Goal: Transaction & Acquisition: Purchase product/service

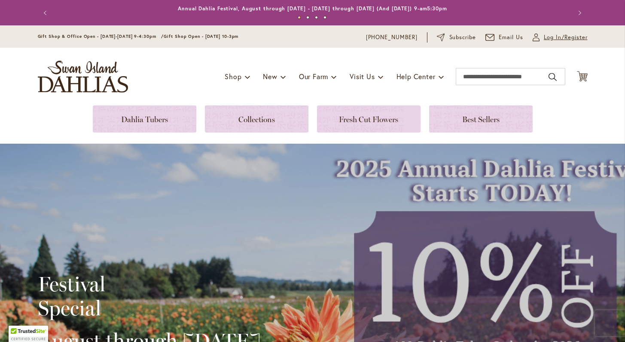
click at [556, 40] on span "Log In/Register" at bounding box center [566, 37] width 44 height 9
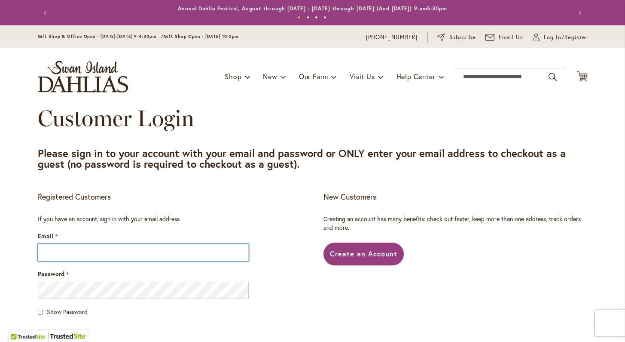
type input "**********"
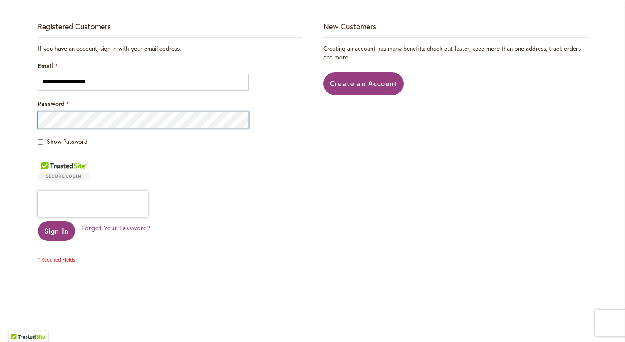
scroll to position [178, 0]
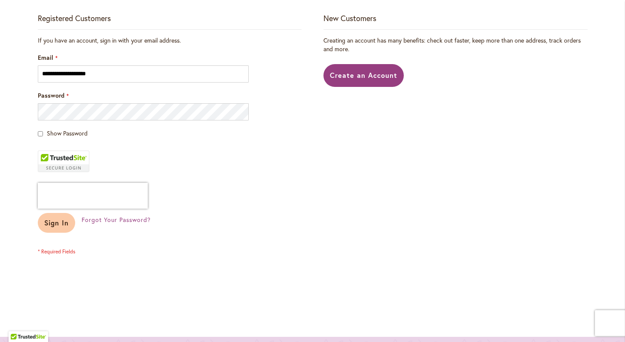
click at [57, 223] on span "Sign In" at bounding box center [56, 222] width 25 height 9
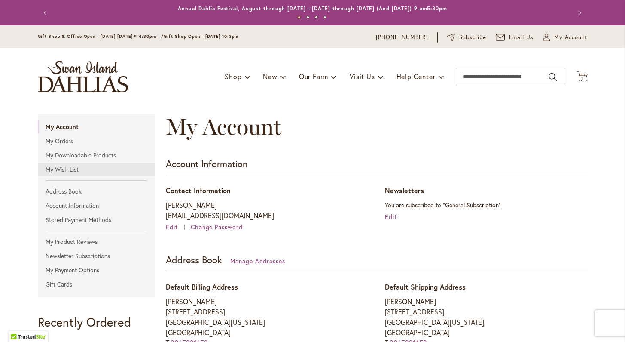
click at [64, 170] on link "My Wish List" at bounding box center [96, 169] width 117 height 13
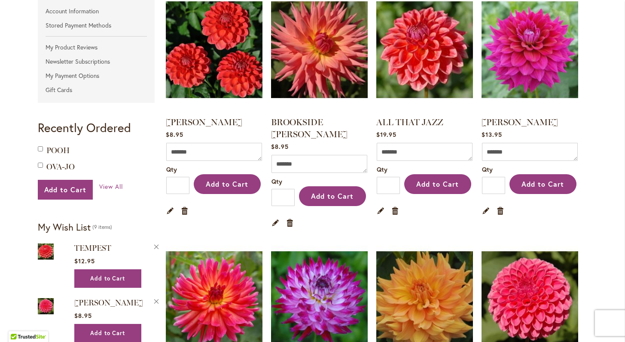
scroll to position [195, 0]
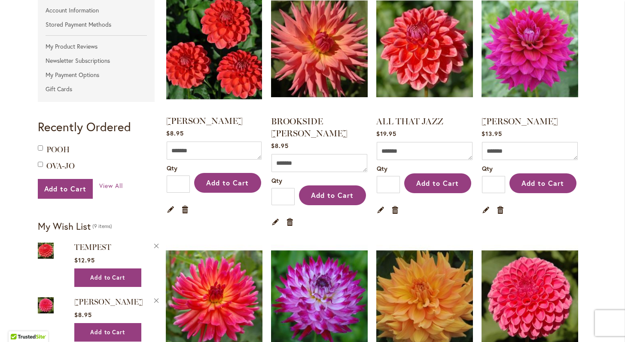
click at [179, 78] on img at bounding box center [214, 49] width 101 height 126
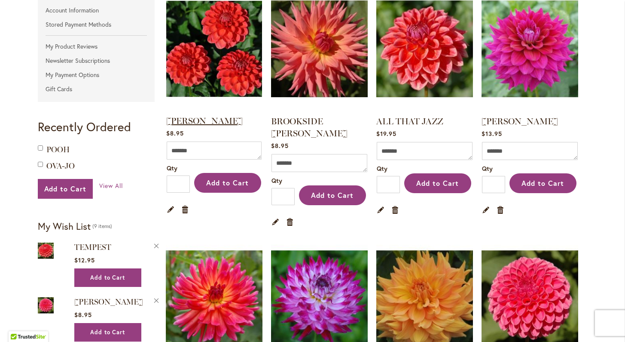
click at [216, 119] on link "[PERSON_NAME]" at bounding box center [204, 121] width 77 height 10
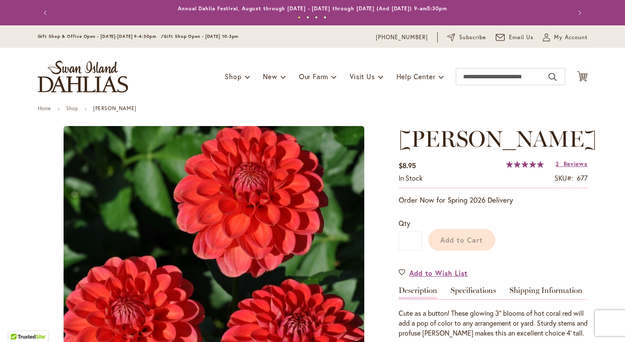
type input "****"
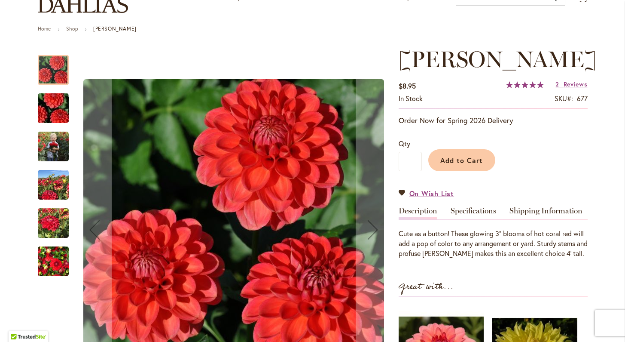
scroll to position [86, 0]
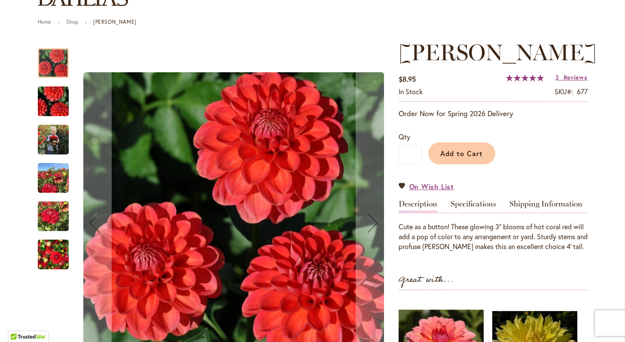
click at [47, 178] on img "BENJAMIN MATTHEW" at bounding box center [53, 177] width 31 height 31
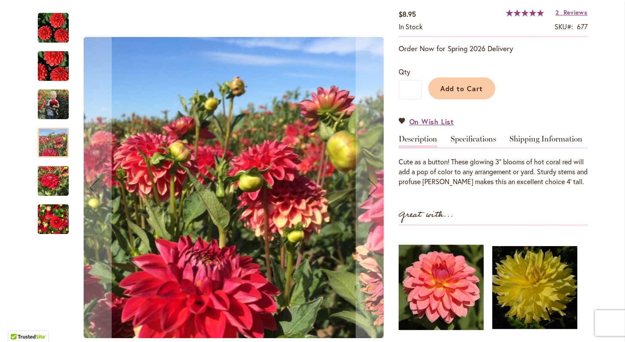
scroll to position [154, 0]
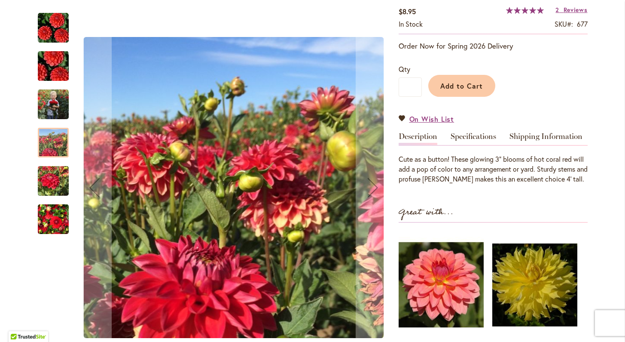
click at [49, 217] on img "BENJAMIN MATTHEW" at bounding box center [53, 219] width 31 height 41
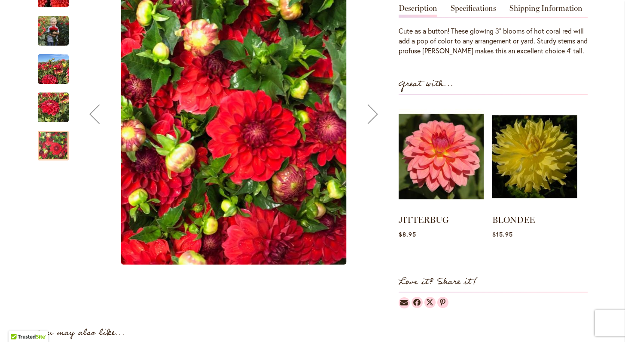
scroll to position [283, 0]
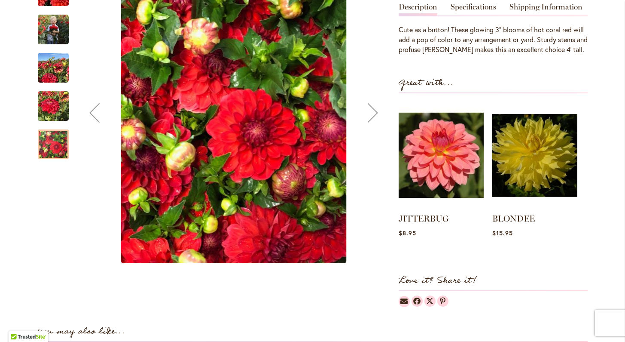
click at [46, 49] on img "BENJAMIN MATTHEW" at bounding box center [53, 29] width 31 height 39
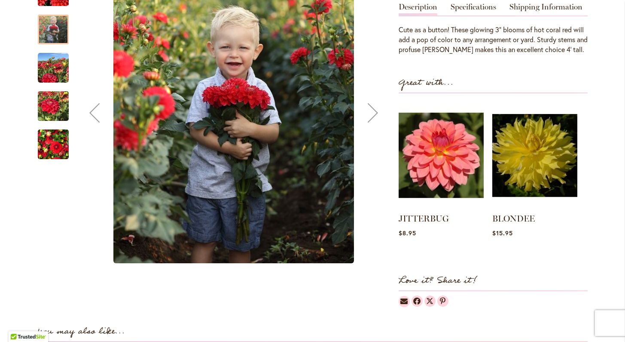
click at [49, 127] on img "BENJAMIN MATTHEW" at bounding box center [53, 106] width 31 height 41
